Goal: Information Seeking & Learning: Learn about a topic

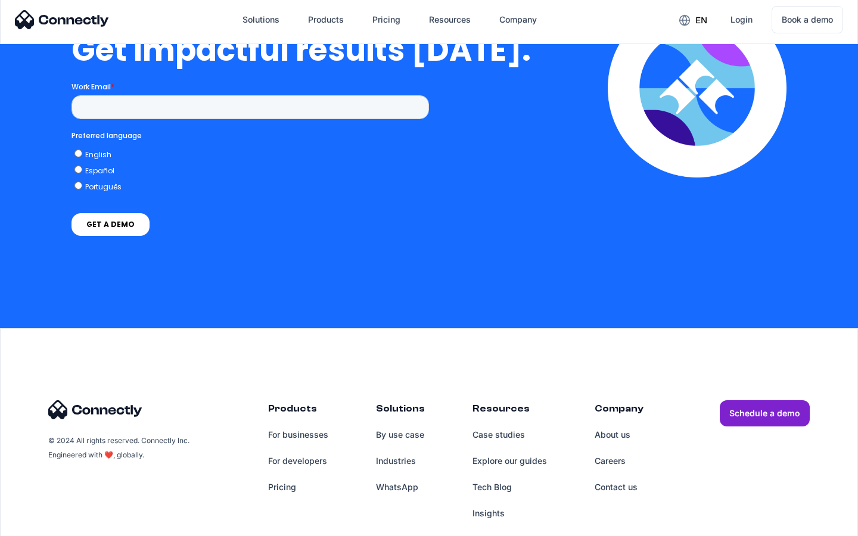
scroll to position [2630, 0]
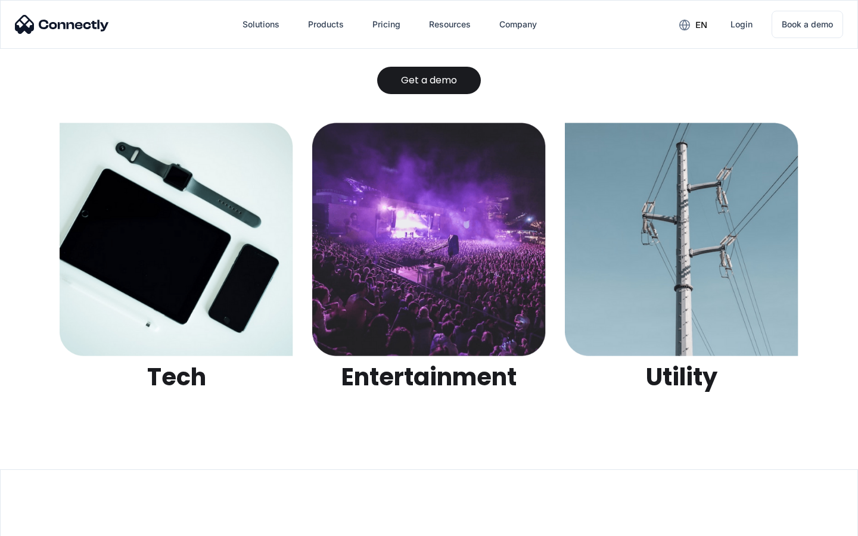
scroll to position [3760, 0]
